Goal: Task Accomplishment & Management: Use online tool/utility

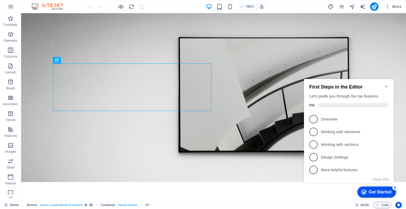
click at [386, 84] on icon "Minimize checklist" at bounding box center [387, 86] width 4 height 4
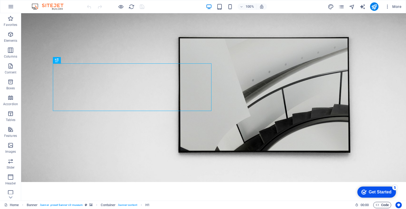
click at [379, 205] on span "Code" at bounding box center [382, 205] width 13 height 6
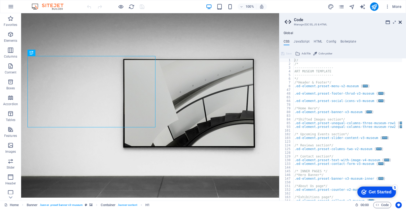
click at [402, 24] on icon at bounding box center [400, 22] width 3 height 4
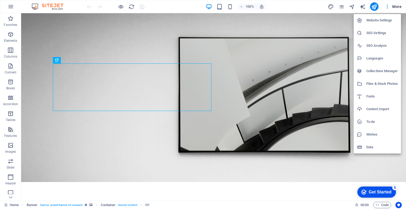
click at [375, 18] on h6 "Website Settings" at bounding box center [382, 20] width 31 height 6
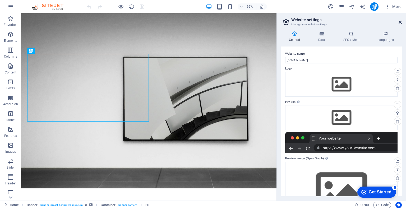
click at [401, 21] on icon at bounding box center [400, 22] width 3 height 4
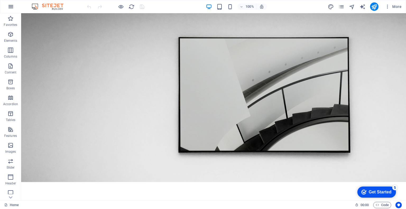
click at [9, 7] on icon "button" at bounding box center [11, 6] width 6 height 6
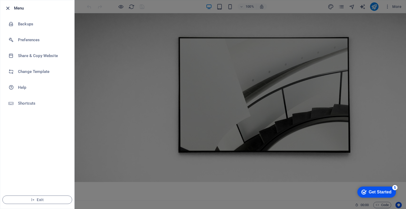
click at [8, 7] on icon "button" at bounding box center [8, 8] width 6 height 6
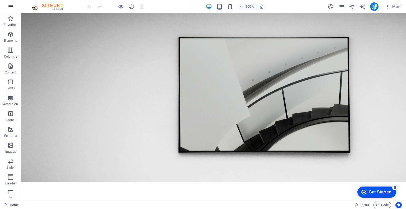
click at [11, 6] on icon "button" at bounding box center [11, 6] width 6 height 6
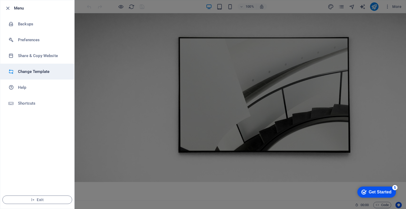
click at [29, 72] on h6 "Change Template" at bounding box center [42, 72] width 49 height 6
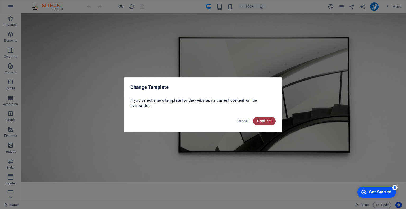
click at [261, 124] on button "Confirm" at bounding box center [264, 121] width 23 height 8
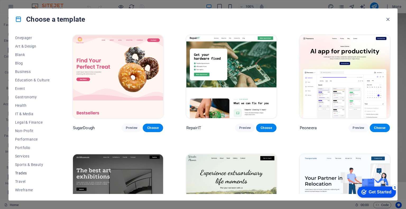
click at [20, 174] on span "Trades" at bounding box center [32, 173] width 35 height 4
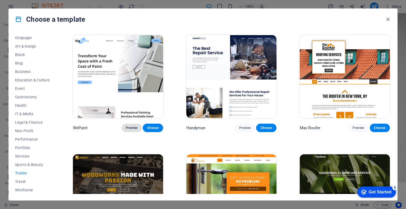
click at [131, 125] on button "Preview" at bounding box center [132, 128] width 20 height 8
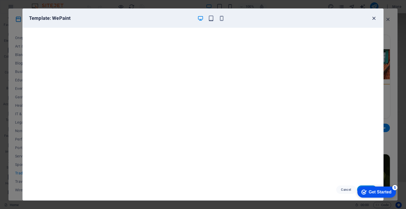
click at [373, 16] on icon "button" at bounding box center [374, 18] width 6 height 6
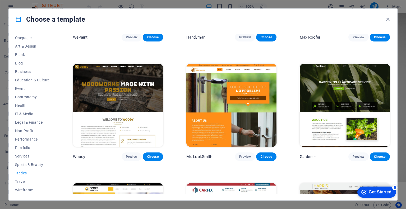
scroll to position [88, 0]
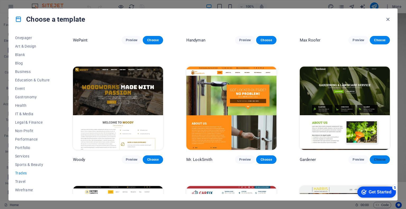
click at [375, 161] on button "Choose" at bounding box center [380, 160] width 20 height 8
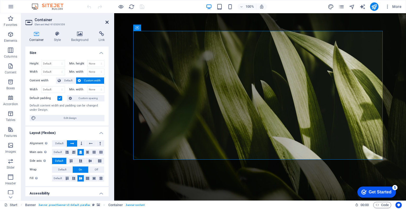
click at [106, 22] on icon at bounding box center [107, 22] width 3 height 4
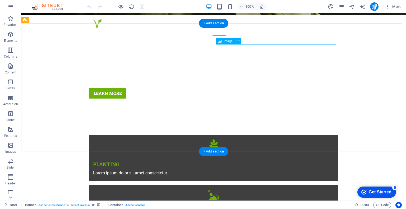
scroll to position [187, 0]
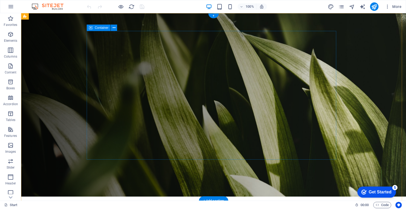
scroll to position [0, 0]
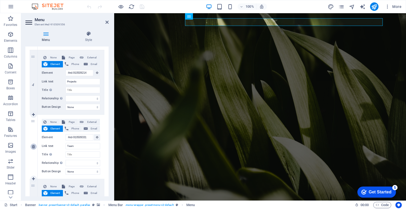
click at [33, 146] on icon at bounding box center [33, 147] width 3 height 4
select select
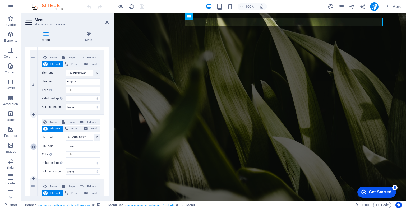
type input "#ed-910509391"
type input "Contact"
select select
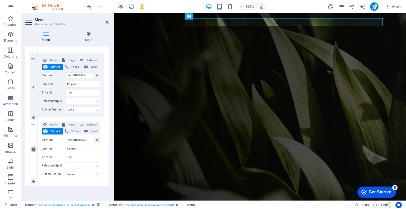
scroll to position [237, 0]
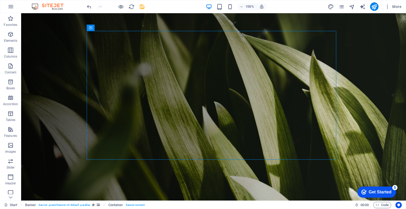
click at [381, 193] on div "Get Started" at bounding box center [380, 192] width 23 height 5
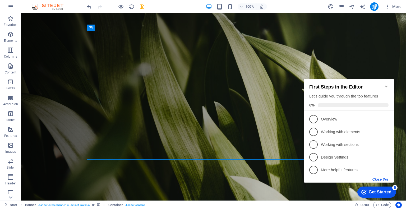
click at [382, 177] on button "Close this" at bounding box center [381, 179] width 16 height 4
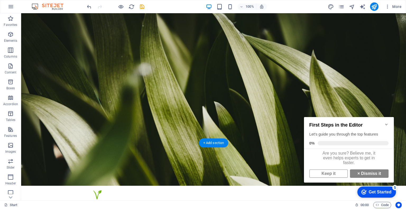
scroll to position [0, 0]
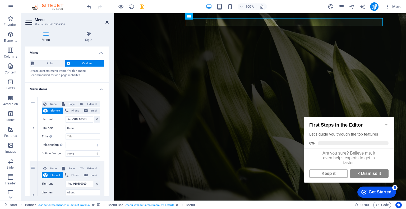
click at [106, 23] on icon at bounding box center [107, 22] width 3 height 4
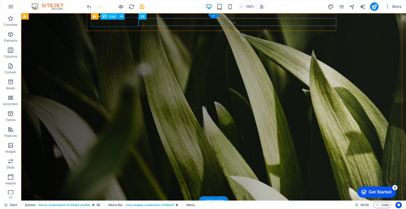
click at [94, 205] on div at bounding box center [215, 209] width 245 height 9
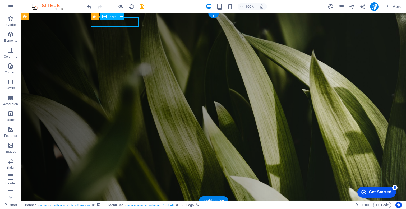
click at [94, 205] on div at bounding box center [215, 209] width 245 height 9
select select "px"
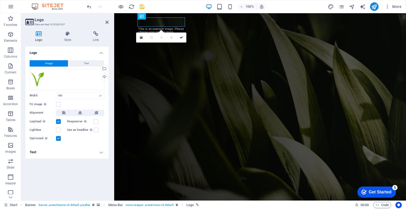
click at [34, 152] on h4 "Text" at bounding box center [66, 152] width 83 height 13
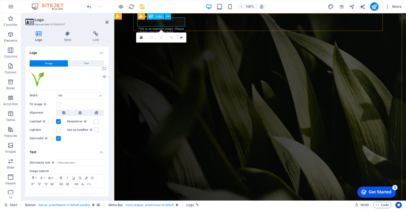
click at [170, 205] on div at bounding box center [262, 209] width 245 height 9
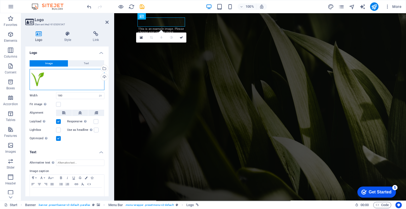
click at [72, 82] on div "Drag files here, click to choose files or select files from Files or our free s…" at bounding box center [67, 79] width 75 height 21
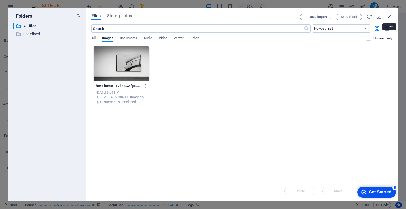
click at [391, 16] on icon "button" at bounding box center [390, 17] width 6 height 6
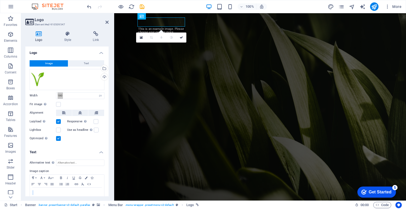
click at [131, 172] on figure at bounding box center [260, 107] width 292 height 188
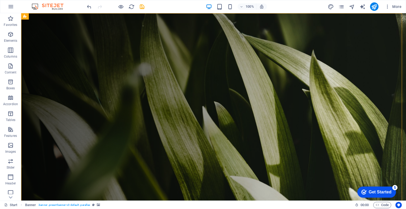
click at [373, 187] on div "checkmark Get Started 5" at bounding box center [377, 192] width 39 height 11
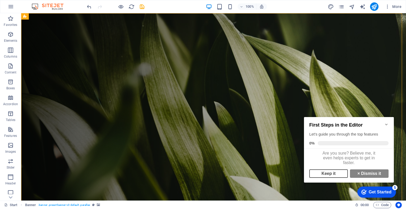
click at [327, 177] on link "Keep it" at bounding box center [328, 174] width 39 height 8
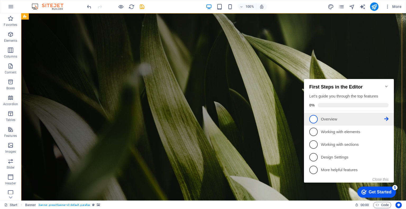
click at [313, 120] on span "1" at bounding box center [313, 119] width 8 height 8
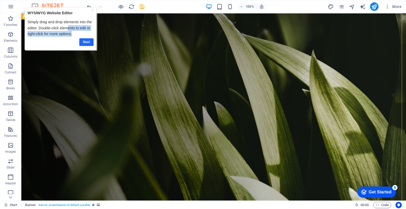
drag, startPoint x: 68, startPoint y: 25, endPoint x: 85, endPoint y: 39, distance: 22.2
click at [85, 39] on div "WYSIWYG Website Editor Simply drag and drop elements into the editor. Double-cl…" at bounding box center [61, 28] width 66 height 37
drag, startPoint x: 85, startPoint y: 39, endPoint x: 84, endPoint y: 32, distance: 6.5
click at [85, 39] on link "Next" at bounding box center [86, 42] width 14 height 8
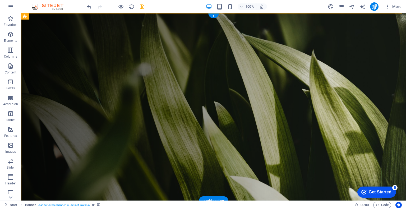
click at [66, 37] on figure at bounding box center [213, 107] width 385 height 188
click at [387, 193] on div "Get Started" at bounding box center [380, 192] width 23 height 5
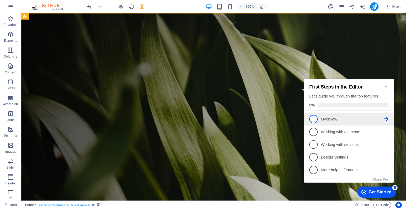
click at [323, 122] on link "1 Overview - incomplete" at bounding box center [348, 119] width 79 height 8
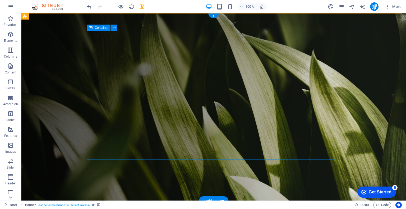
drag, startPoint x: 33, startPoint y: 63, endPoint x: 89, endPoint y: 63, distance: 56.3
click at [14, 51] on span "Columns" at bounding box center [10, 53] width 21 height 13
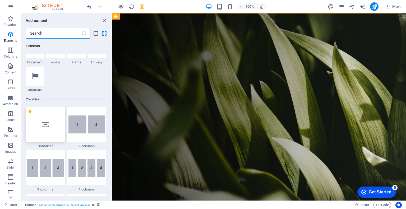
scroll to position [262, 0]
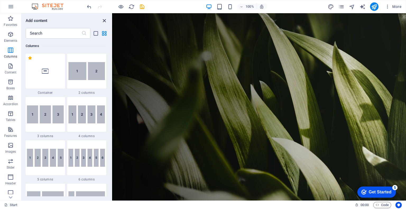
click at [105, 22] on icon "close panel" at bounding box center [104, 21] width 6 height 6
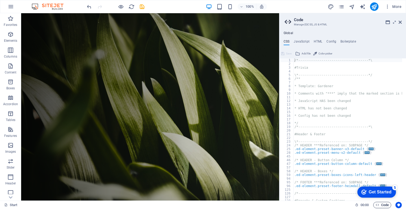
click at [401, 22] on icon at bounding box center [400, 22] width 3 height 4
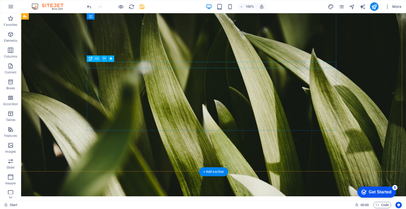
scroll to position [0, 0]
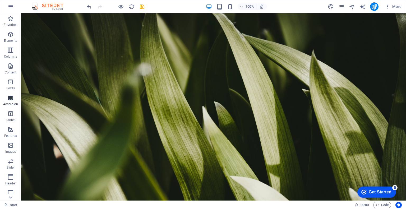
click at [8, 101] on span "Accordion" at bounding box center [10, 101] width 21 height 13
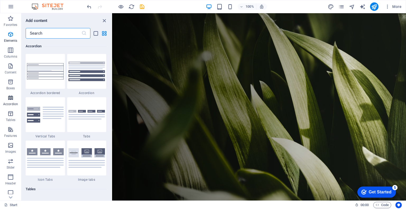
scroll to position [1689, 0]
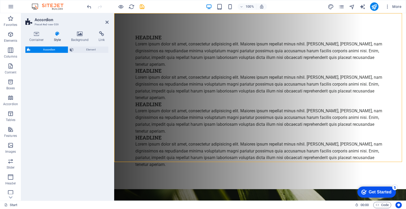
select select "rem"
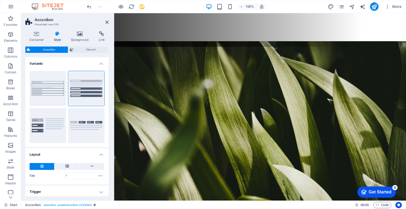
scroll to position [0, 0]
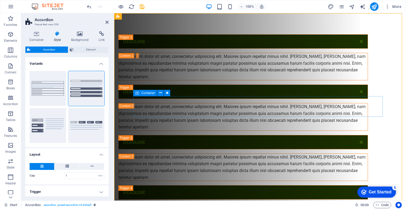
click at [139, 93] on icon at bounding box center [137, 93] width 4 height 6
click at [160, 94] on icon at bounding box center [160, 93] width 3 height 6
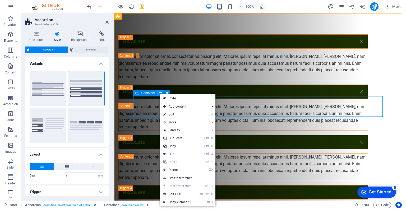
click at [160, 94] on icon at bounding box center [160, 93] width 3 height 6
click at [121, 105] on div "Headline Lorem ipsum dolor sit amet, consectetur adipisicing elit. Maiores ipsu…" at bounding box center [260, 132] width 292 height 238
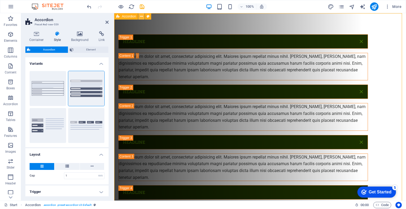
click at [143, 18] on button at bounding box center [141, 16] width 6 height 6
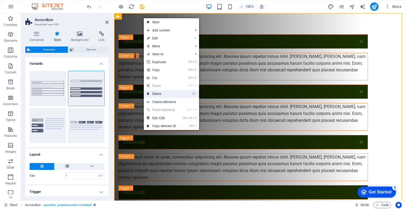
click at [157, 93] on link "⌦ Delete" at bounding box center [161, 94] width 35 height 8
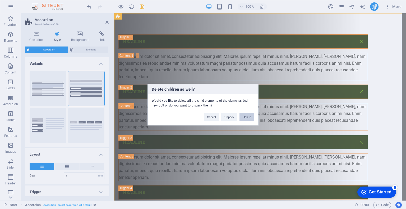
click at [243, 113] on button "Delete" at bounding box center [247, 117] width 15 height 8
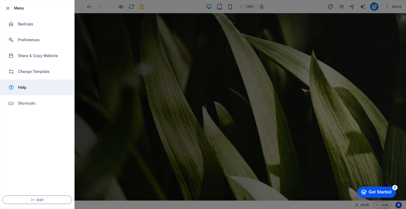
click at [20, 90] on h6 "Help" at bounding box center [42, 87] width 49 height 6
click at [136, 78] on div at bounding box center [203, 104] width 406 height 209
